Goal: Entertainment & Leisure: Consume media (video, audio)

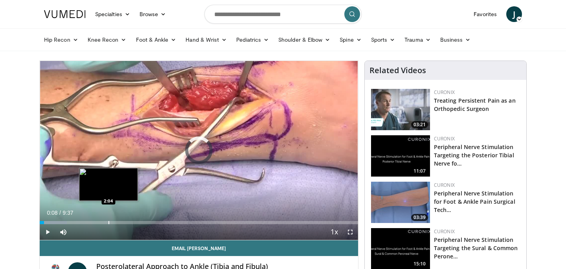
click at [108, 220] on div "Loaded : 8.57% 0:08 2:04" at bounding box center [199, 219] width 318 height 7
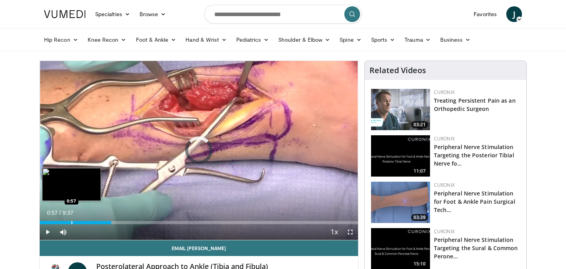
click at [71, 219] on div "Loaded : 0.00% 0:57 0:57" at bounding box center [199, 219] width 318 height 7
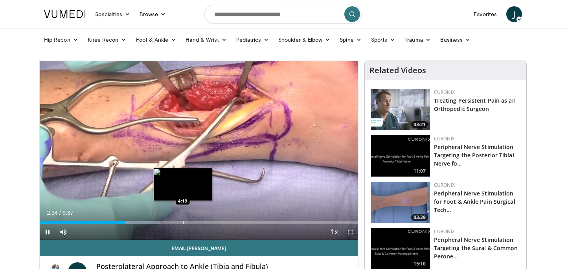
click at [183, 223] on div "Progress Bar" at bounding box center [183, 222] width 1 height 3
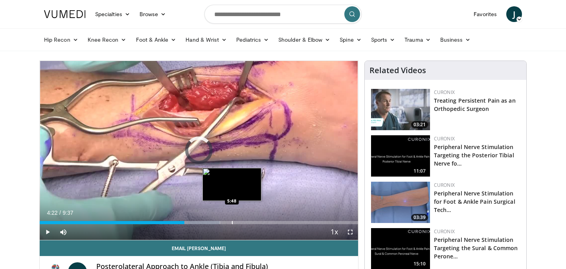
click at [232, 222] on div "Progress Bar" at bounding box center [232, 222] width 1 height 3
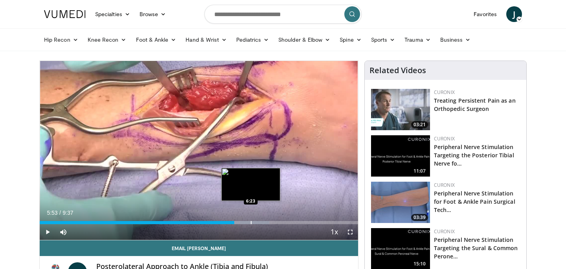
click at [251, 221] on div "Progress Bar" at bounding box center [251, 222] width 1 height 3
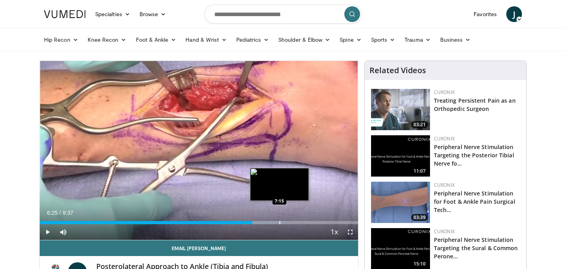
click at [279, 220] on div "Loaded : 77.23% 6:26 7:15" at bounding box center [199, 219] width 318 height 7
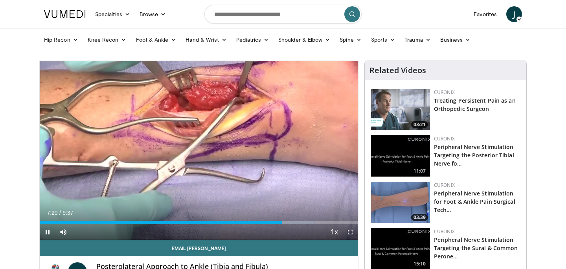
click at [266, 224] on div "10 seconds Tap to unmute" at bounding box center [199, 150] width 318 height 179
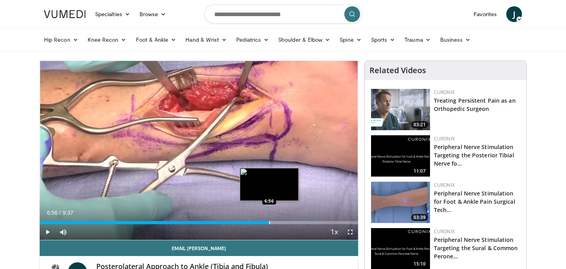
click at [269, 222] on div "Progress Bar" at bounding box center [269, 222] width 1 height 3
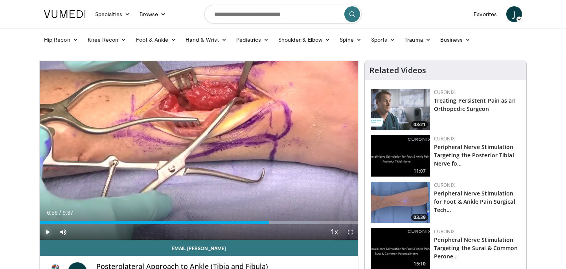
click at [47, 232] on span "Video Player" at bounding box center [48, 232] width 16 height 16
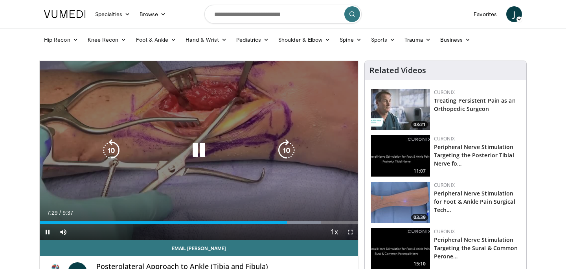
click at [145, 143] on div "Video Player" at bounding box center [198, 150] width 191 height 16
click at [203, 147] on icon "Video Player" at bounding box center [199, 150] width 22 height 22
